Goal: Task Accomplishment & Management: Manage account settings

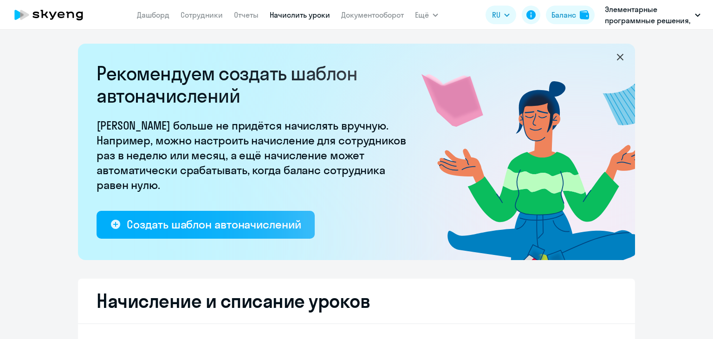
select select "10"
click at [365, 16] on link "Документооборот" at bounding box center [372, 14] width 63 height 9
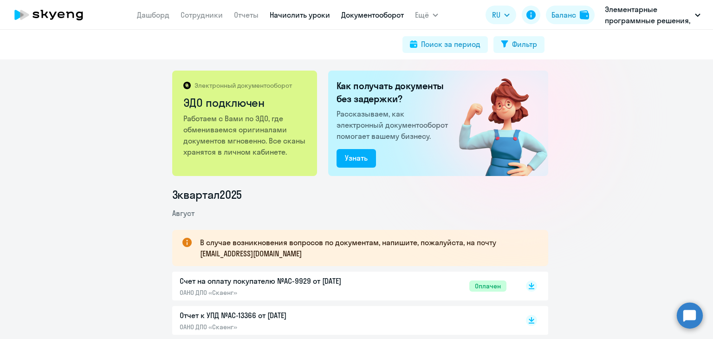
click at [298, 13] on link "Начислить уроки" at bounding box center [300, 14] width 60 height 9
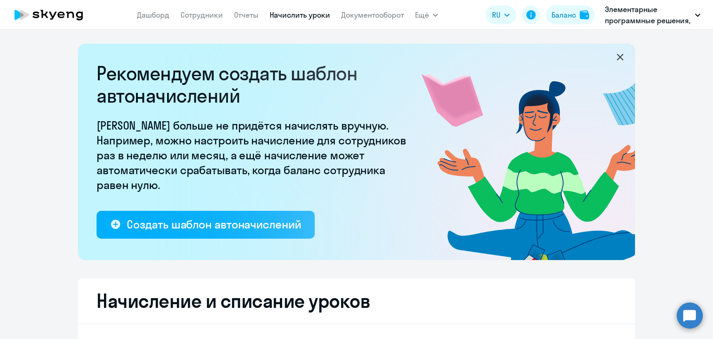
select select "10"
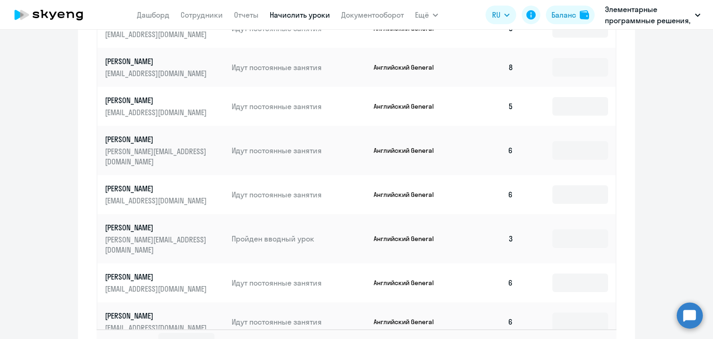
scroll to position [619, 0]
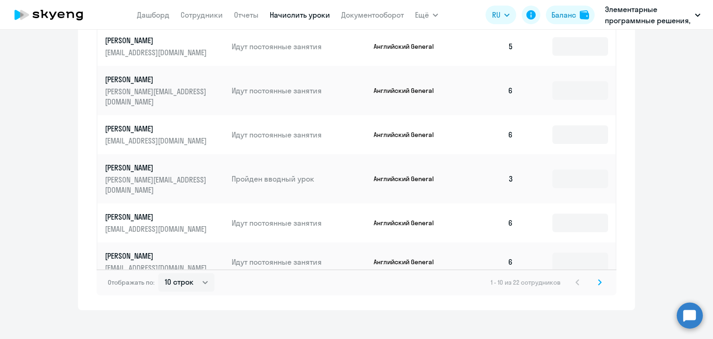
click at [596, 278] on svg-icon at bounding box center [599, 282] width 11 height 11
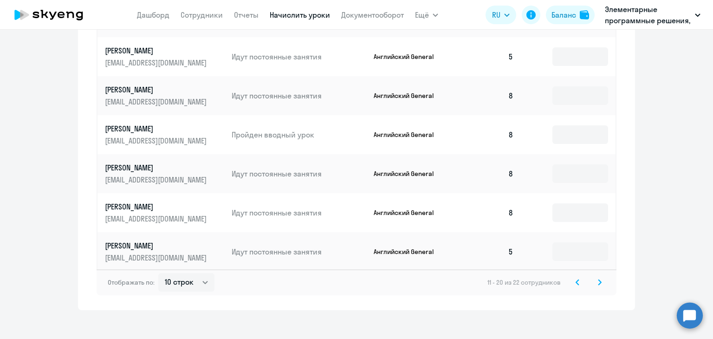
click at [594, 277] on svg-icon at bounding box center [599, 282] width 11 height 11
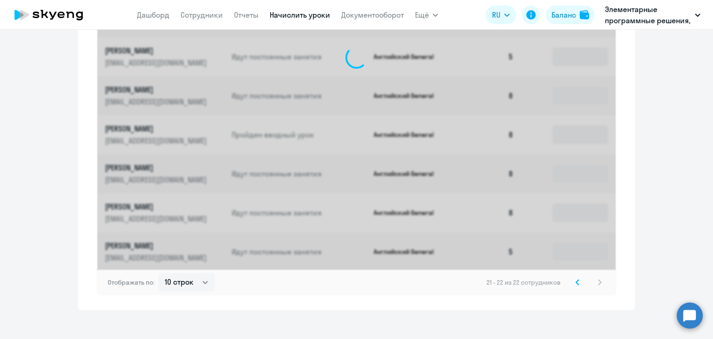
scroll to position [343, 0]
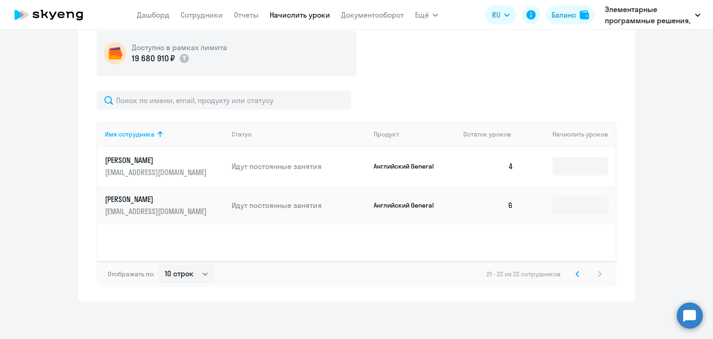
click at [576, 273] on icon at bounding box center [577, 273] width 3 height 5
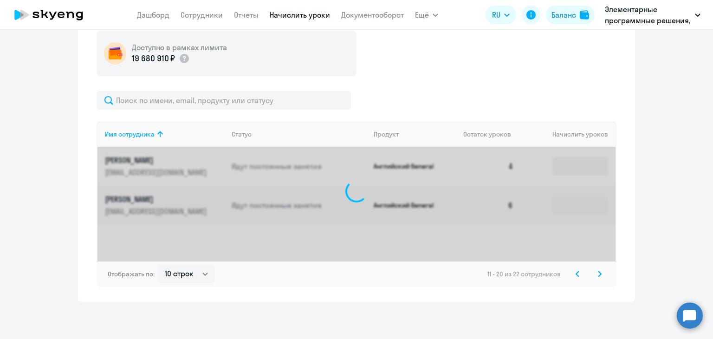
click at [576, 273] on icon at bounding box center [577, 273] width 3 height 5
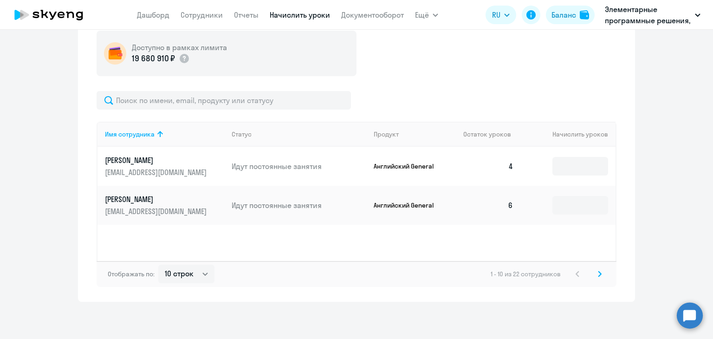
click at [572, 273] on div "1 - 10 из 22 сотрудников" at bounding box center [547, 273] width 115 height 11
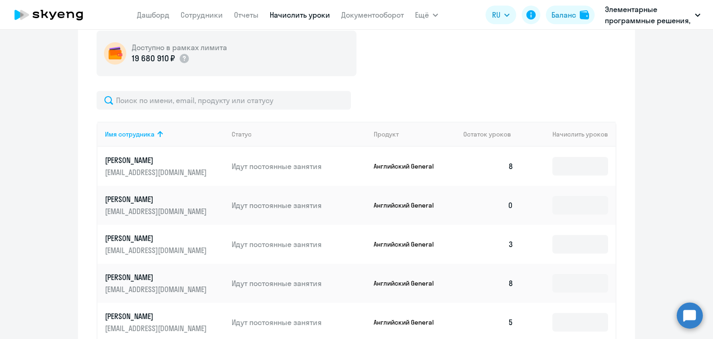
scroll to position [619, 0]
